Goal: Information Seeking & Learning: Learn about a topic

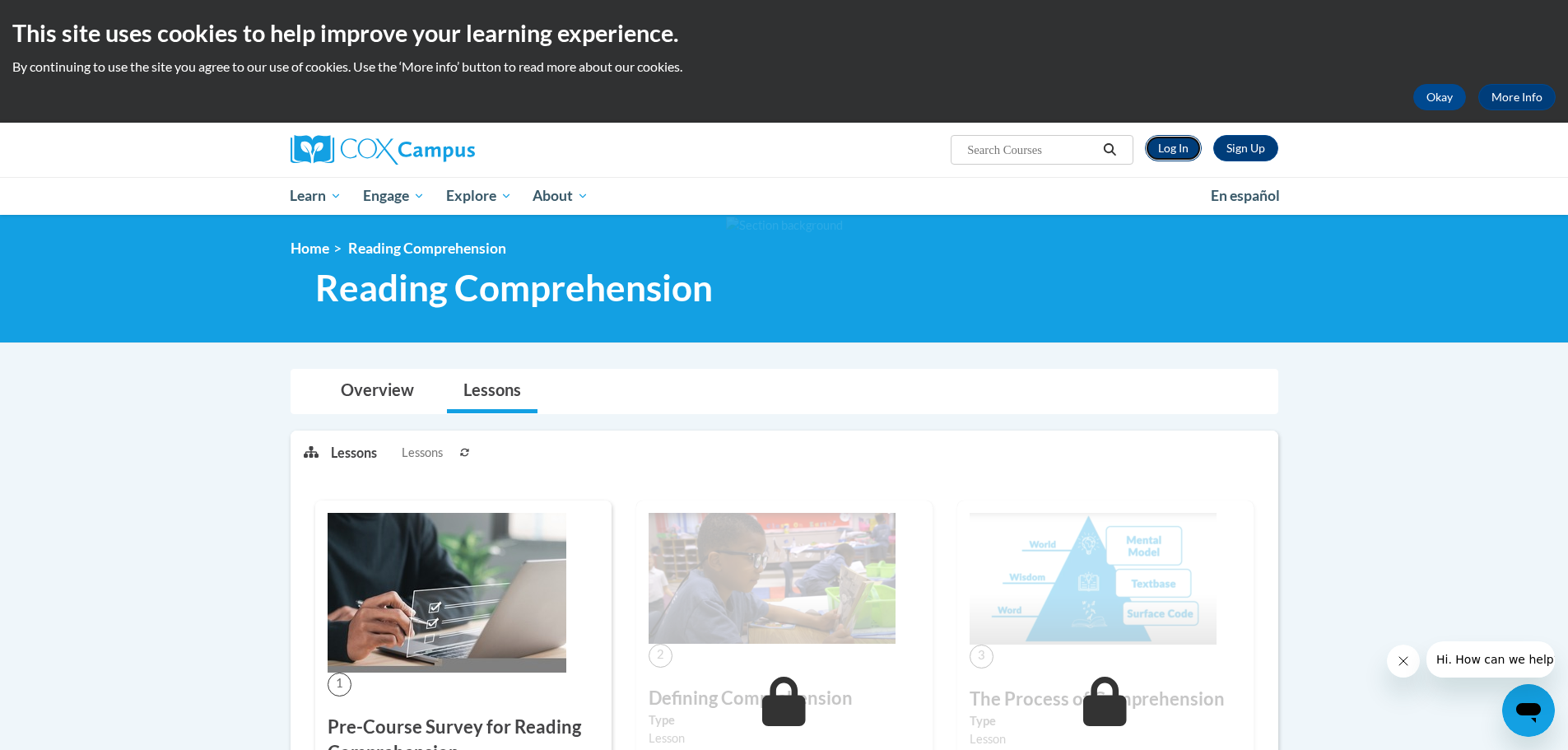
click at [1159, 148] on link "Log In" at bounding box center [1174, 148] width 57 height 27
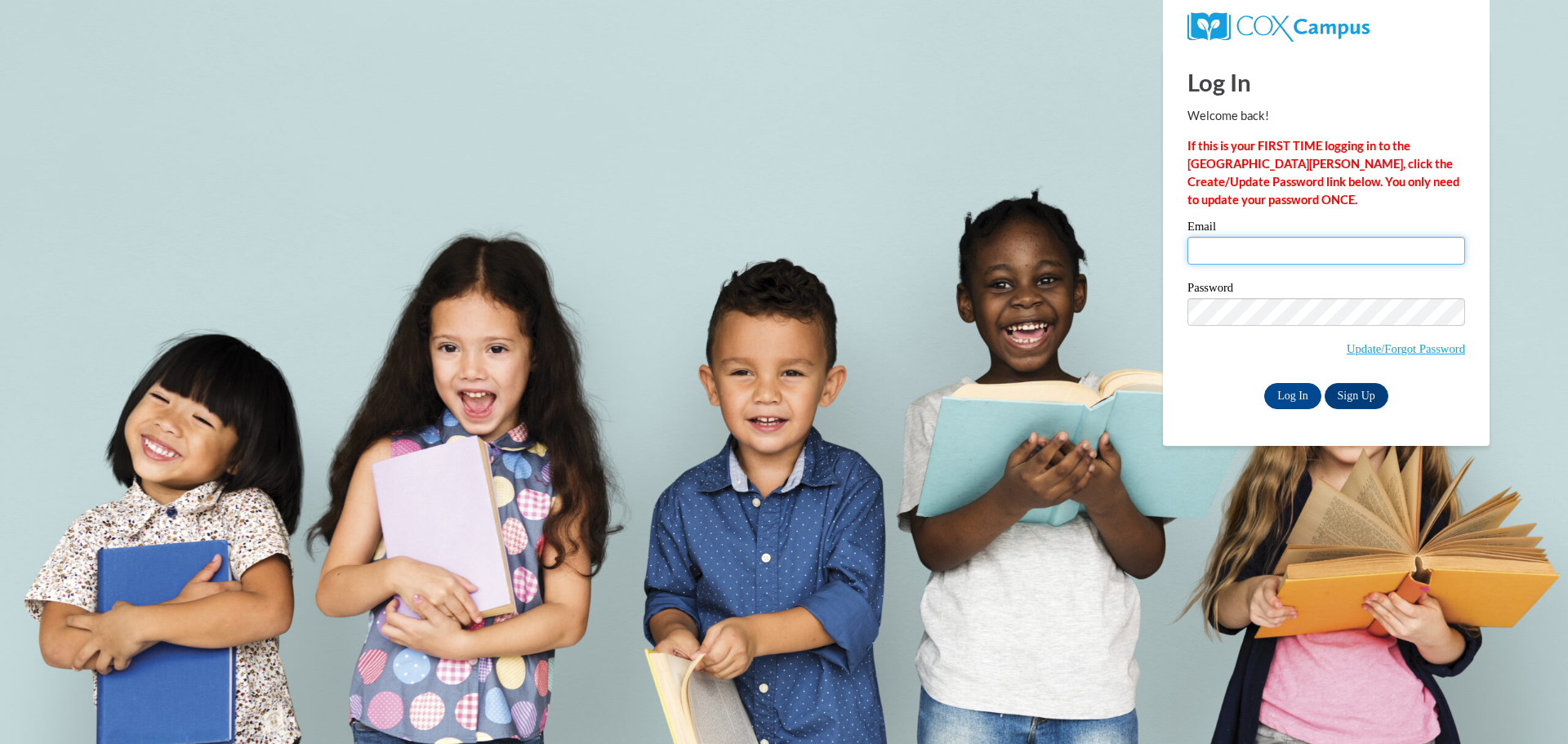
click at [1246, 247] on input "Email" at bounding box center [1326, 250] width 278 height 27
type input "acurkov@grafton.k12.wi.us"
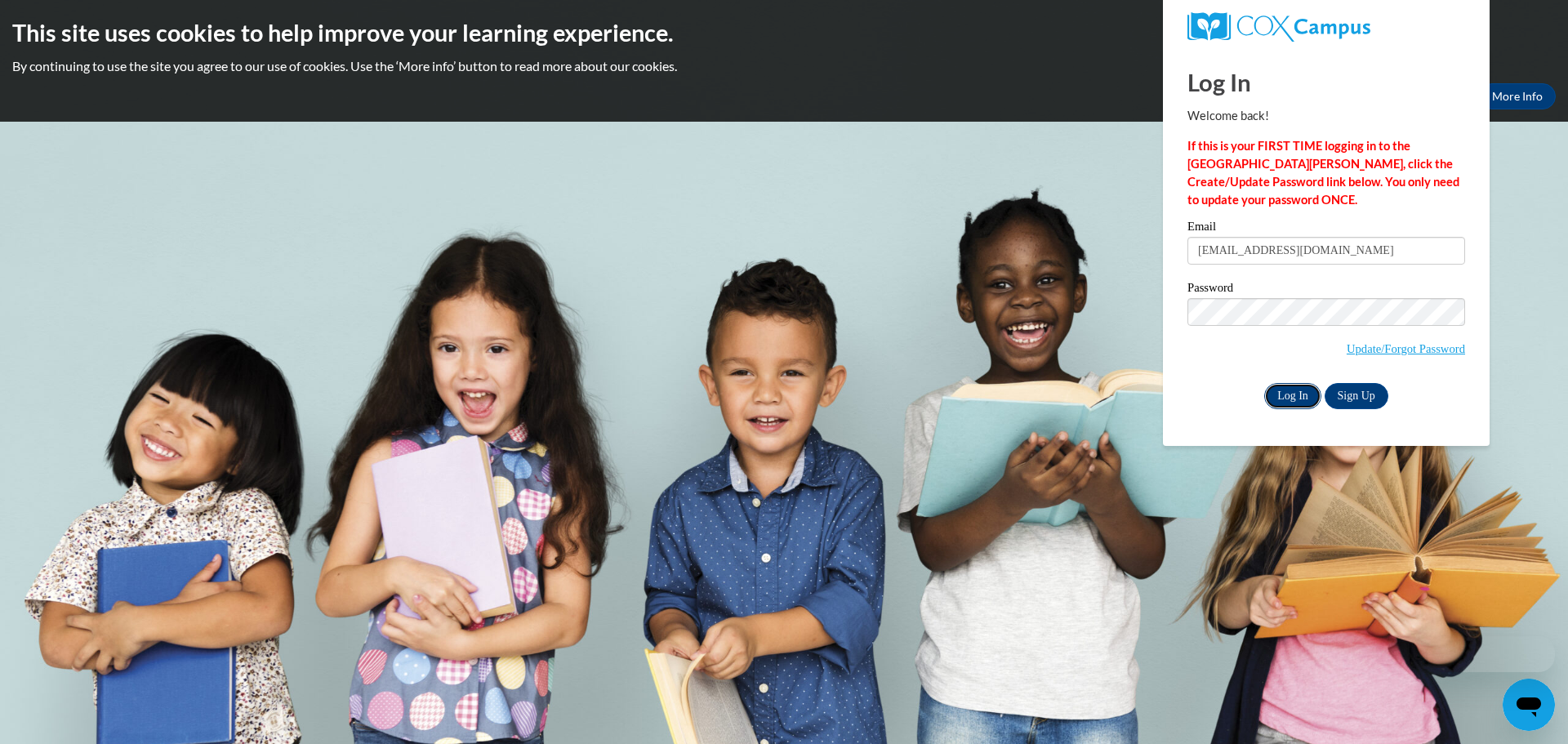
click at [1291, 393] on input "Log In" at bounding box center [1293, 397] width 58 height 27
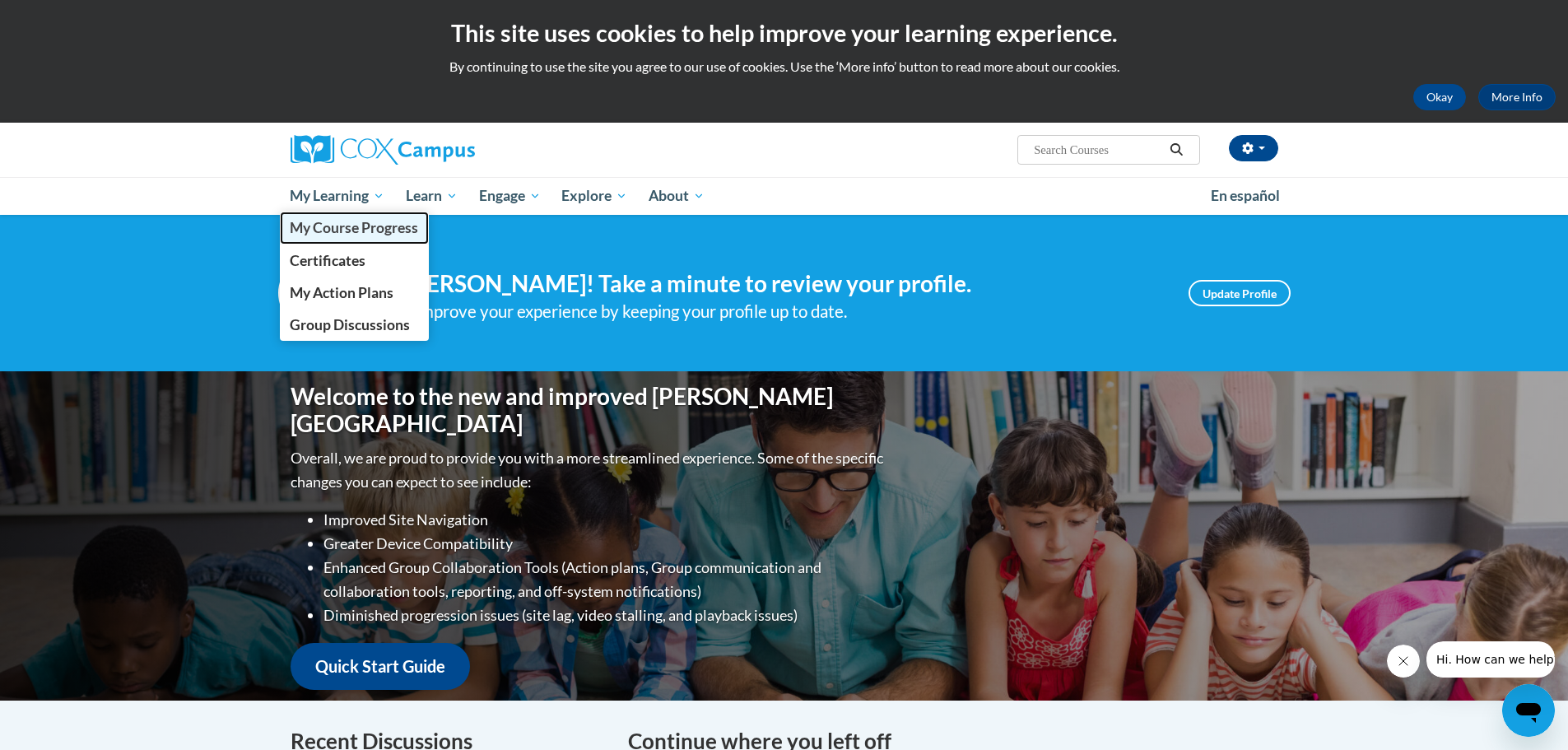
click at [343, 234] on span "My Course Progress" at bounding box center [354, 227] width 129 height 17
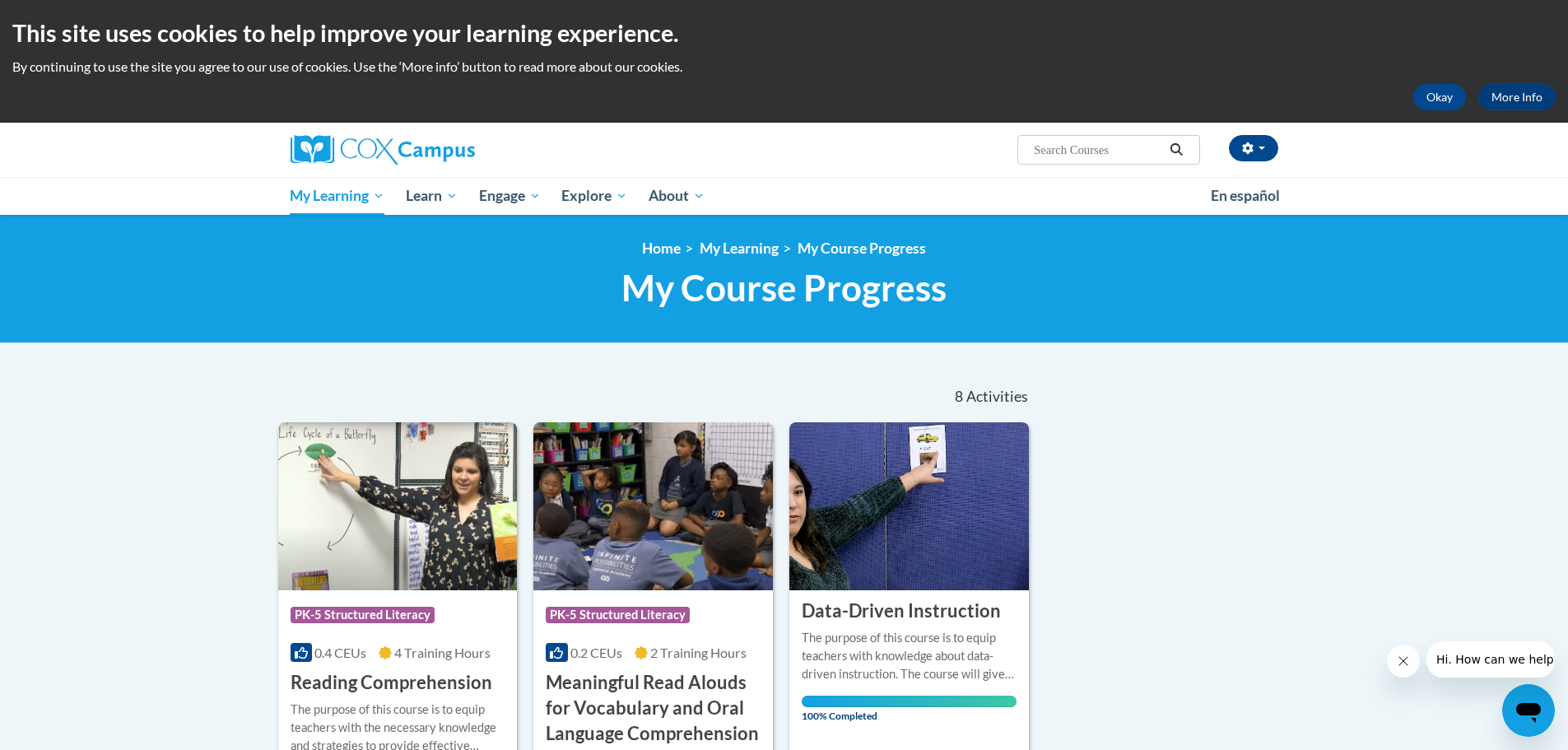
scroll to position [164, 0]
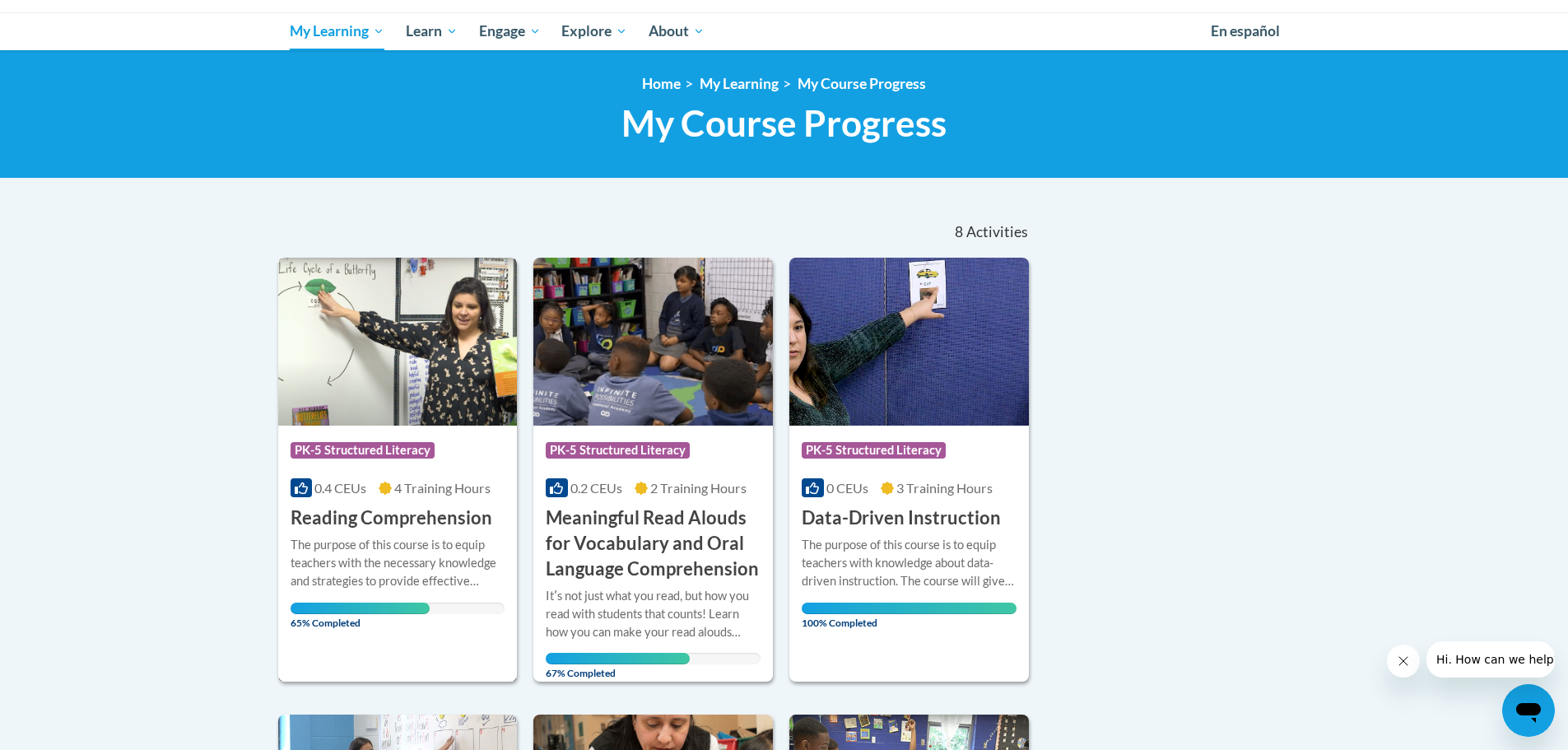
click at [370, 515] on h3 "Reading Comprehension" at bounding box center [392, 518] width 202 height 26
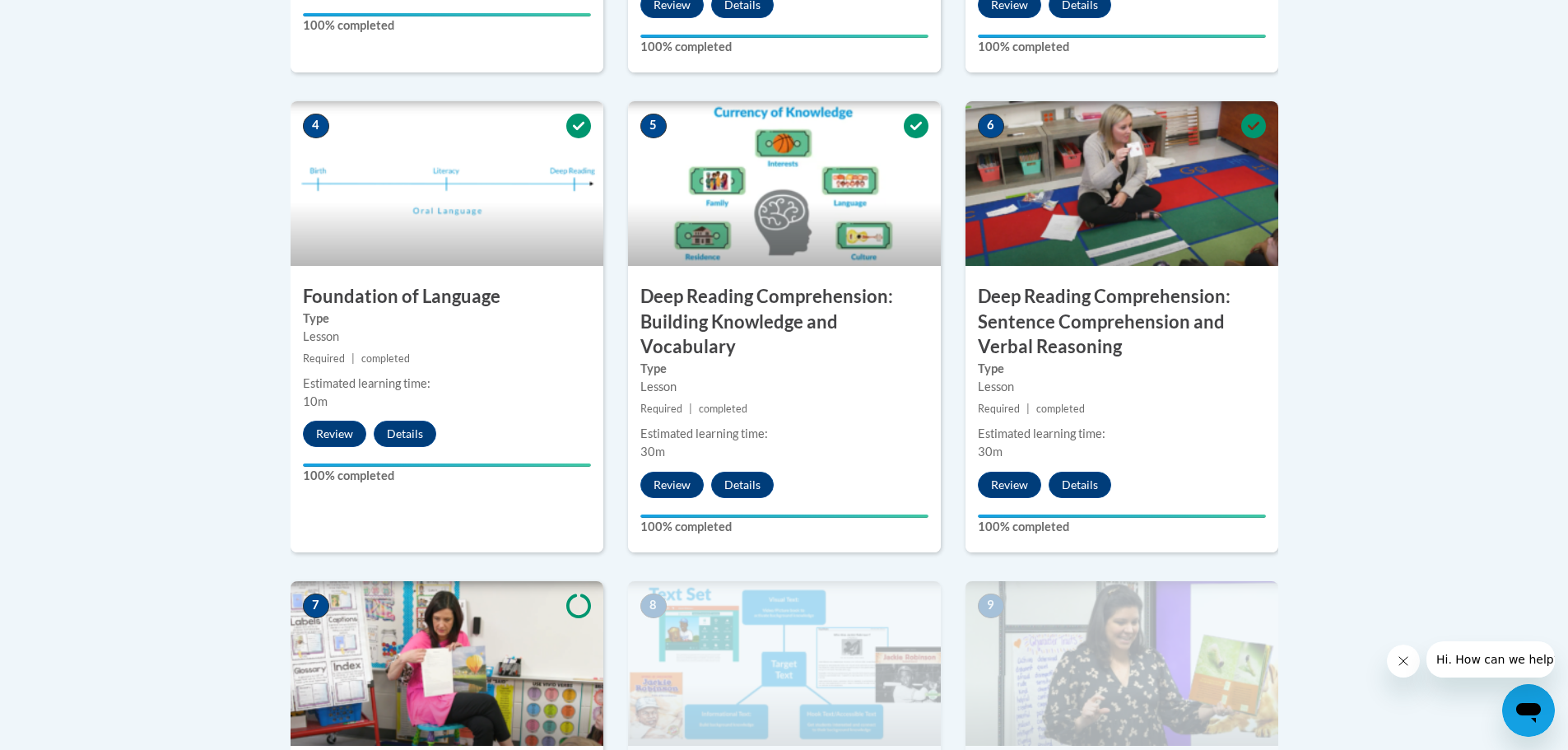
scroll to position [1071, 0]
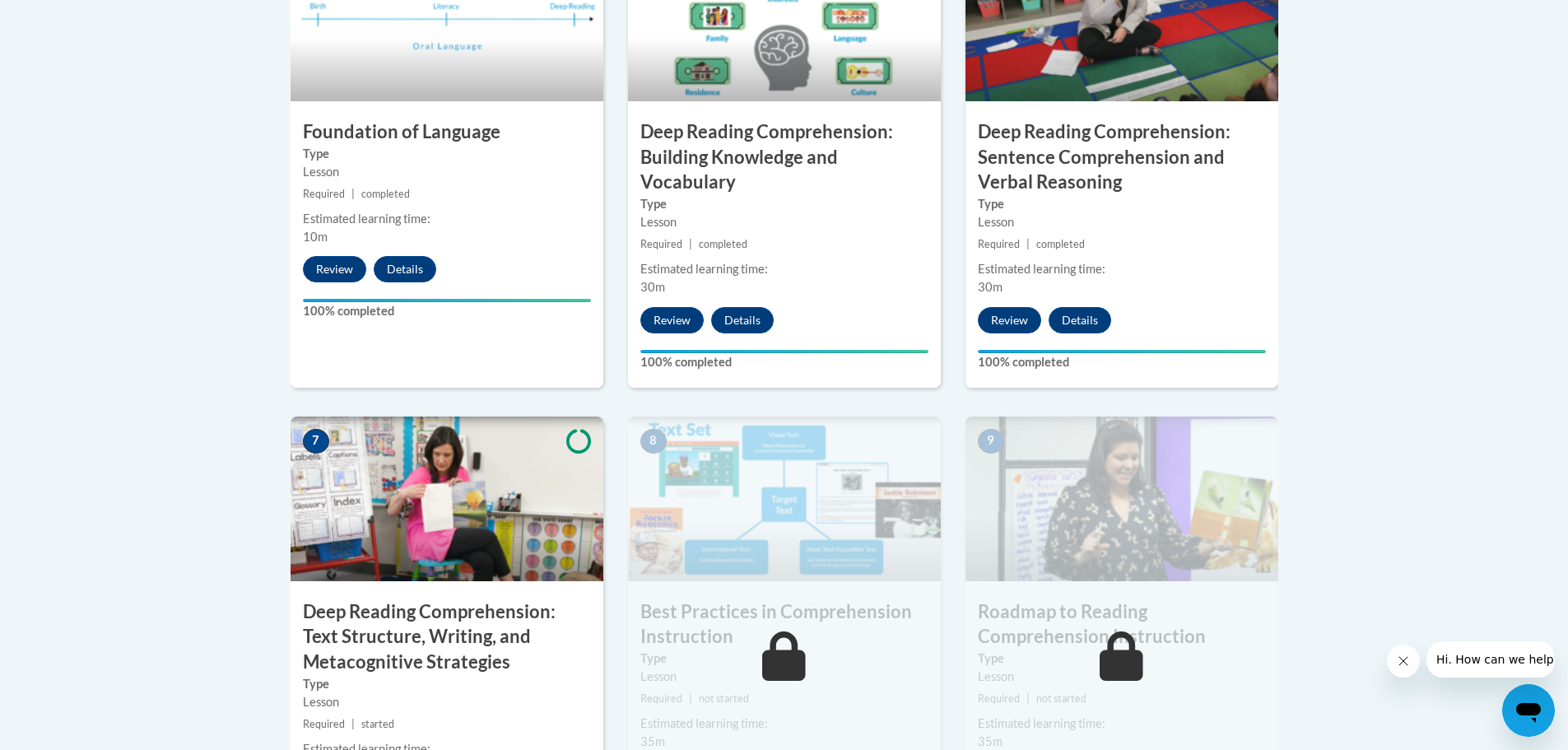
click at [412, 527] on img at bounding box center [447, 499] width 312 height 164
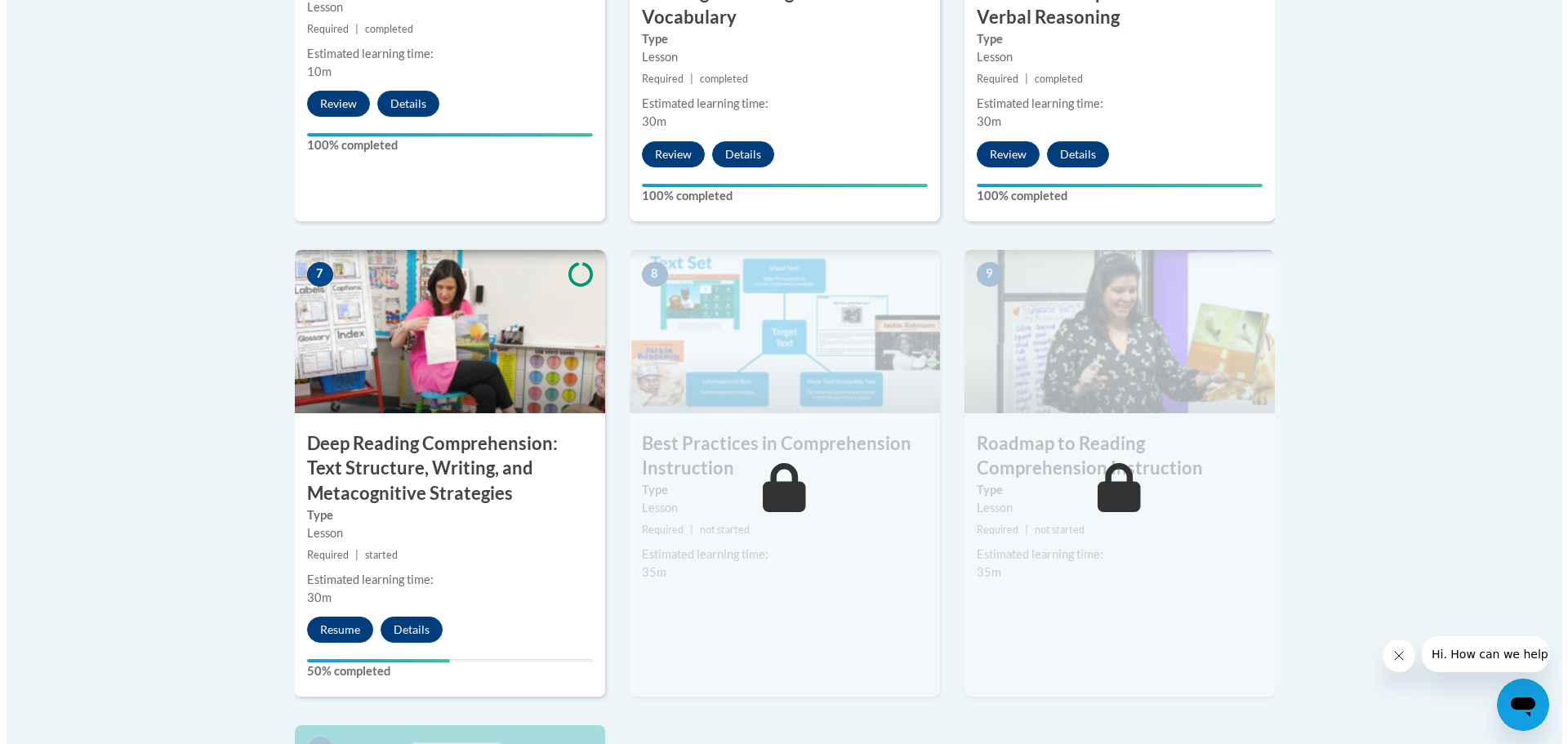
scroll to position [1307, 0]
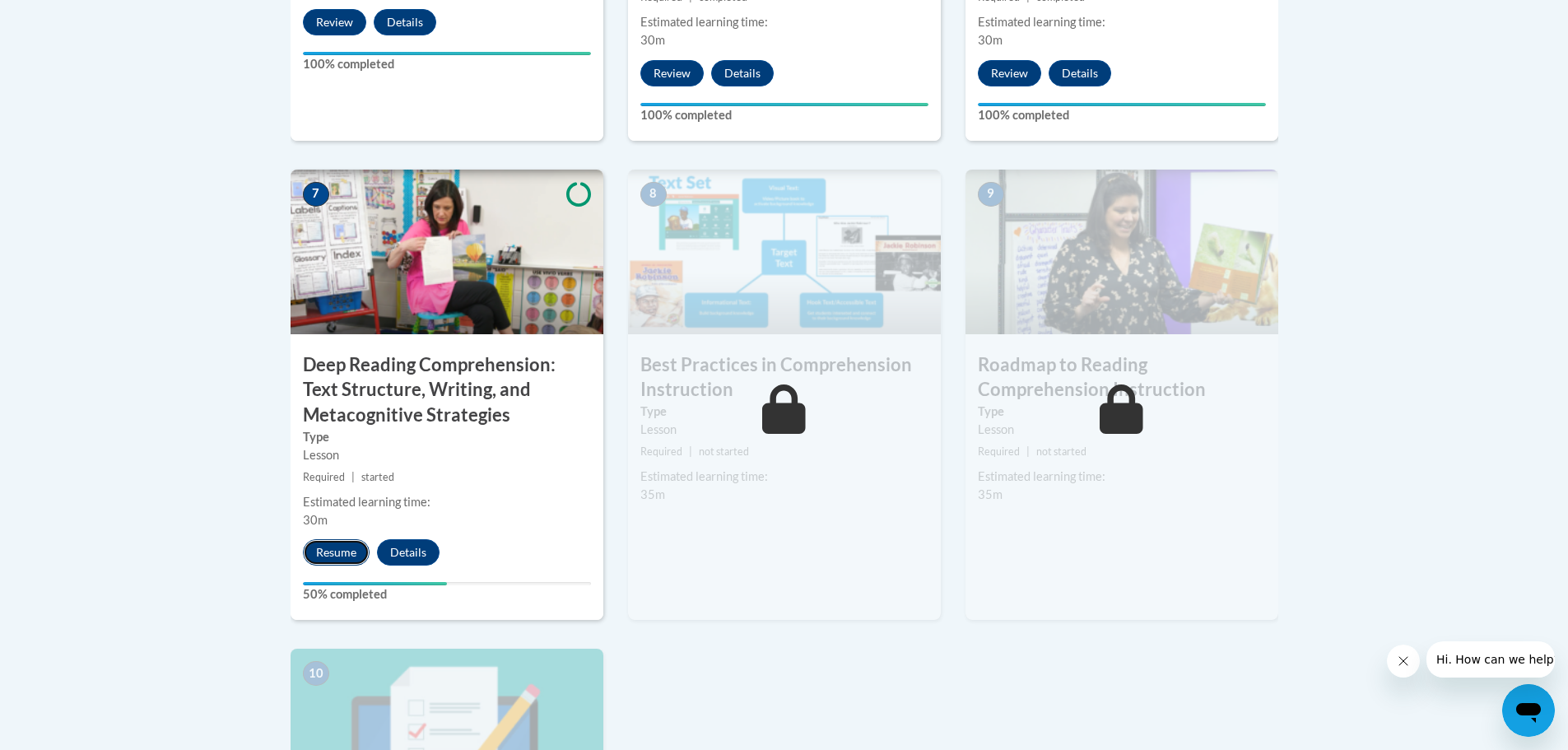
click at [338, 550] on button "Resume" at bounding box center [336, 553] width 67 height 27
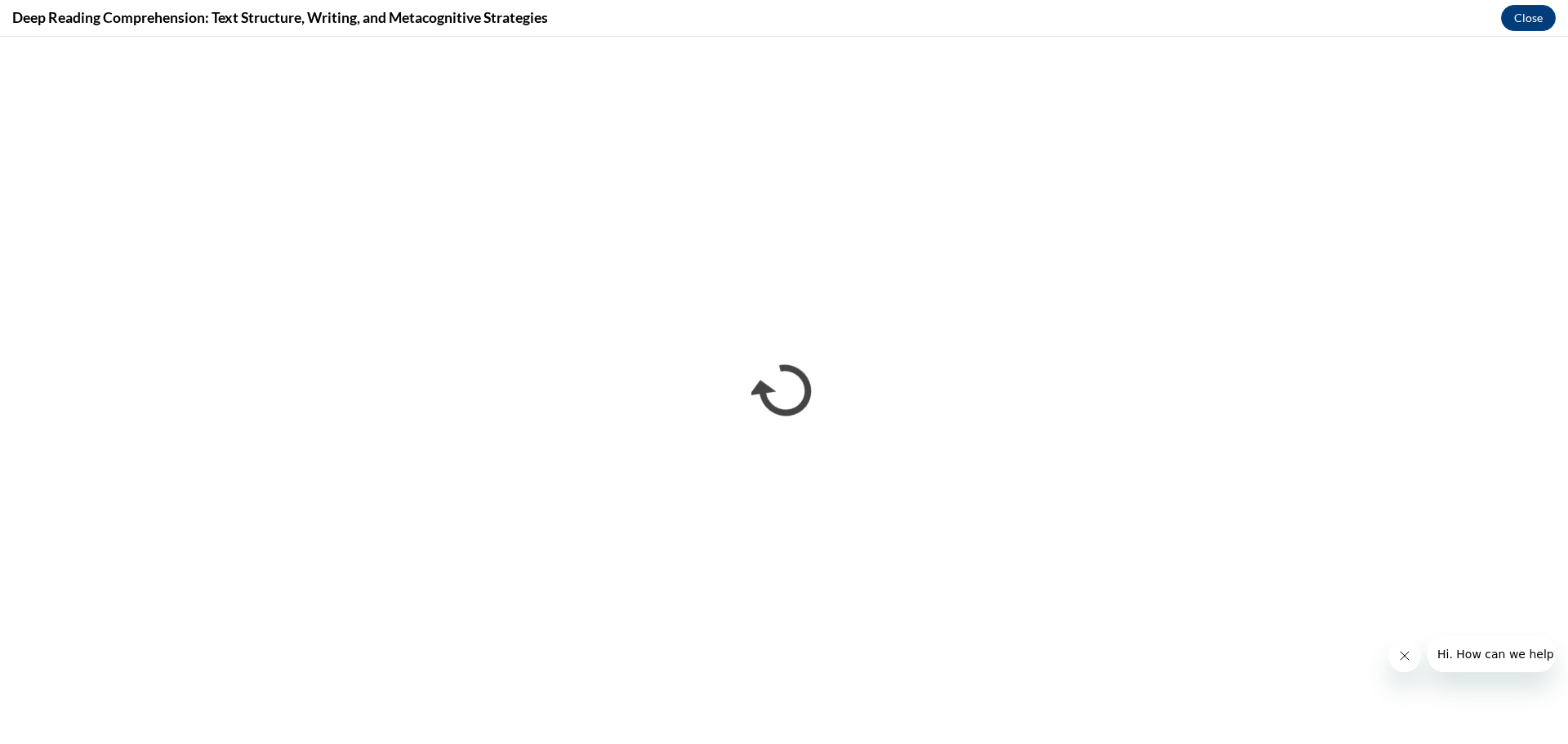
scroll to position [0, 0]
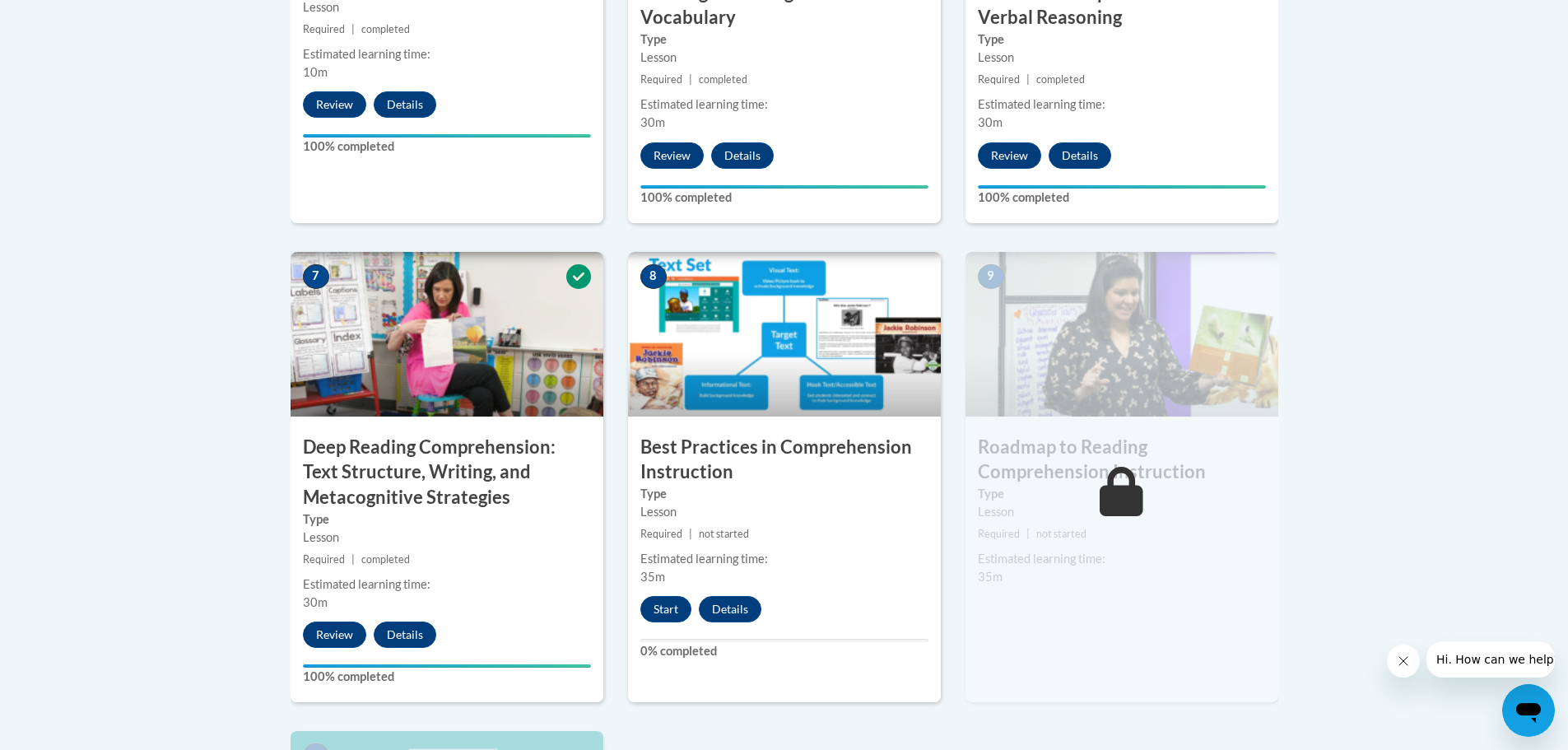
scroll to position [988, 0]
